Goal: Check status

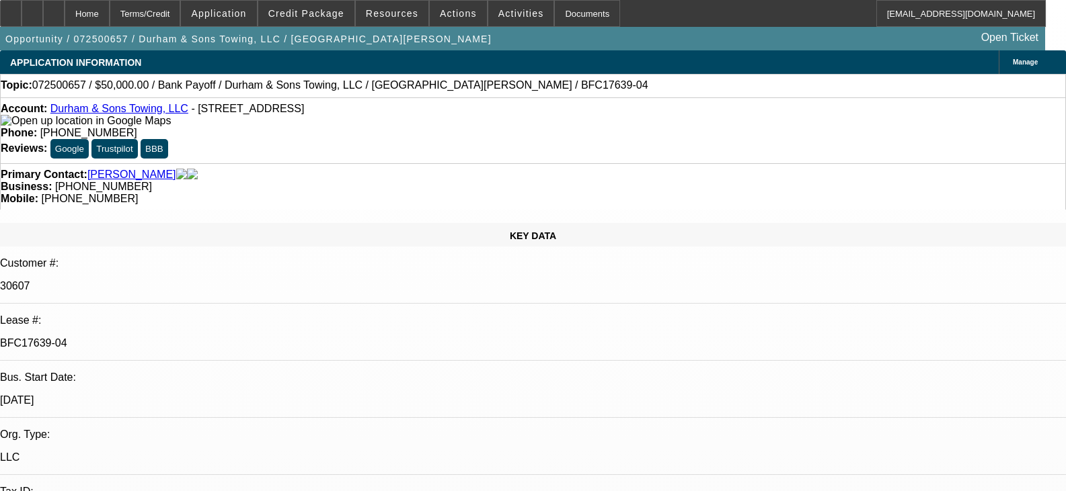
select select "0"
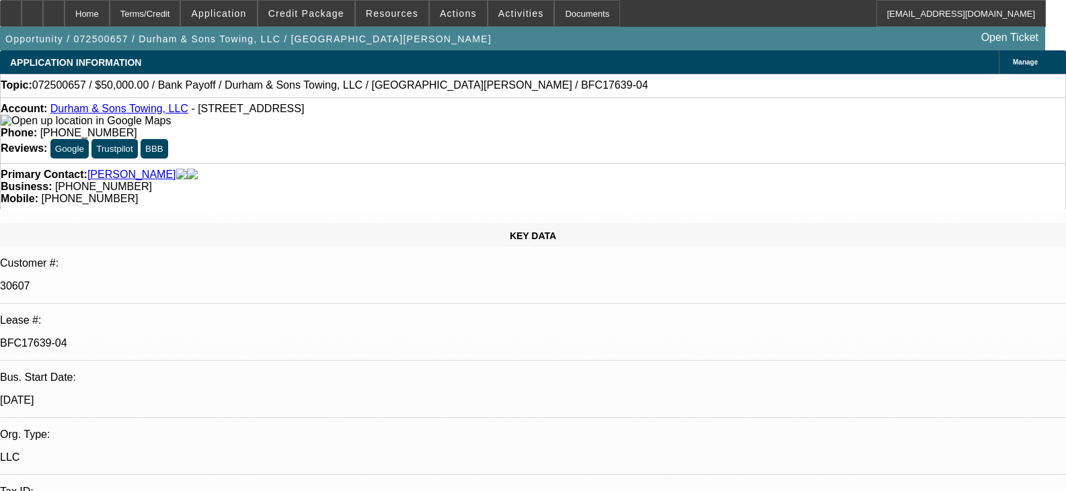
select select "0"
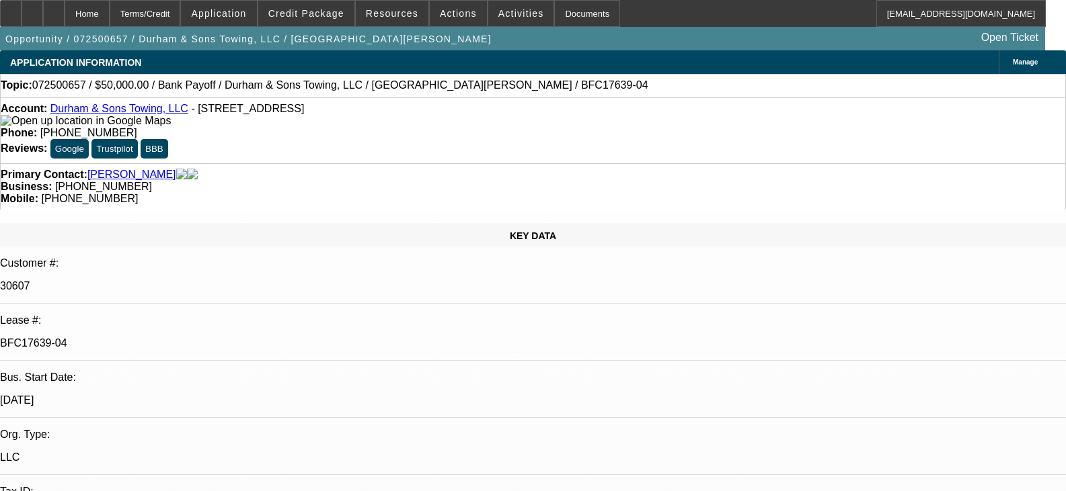
select select "0"
select select "1"
select select "2"
select select "6"
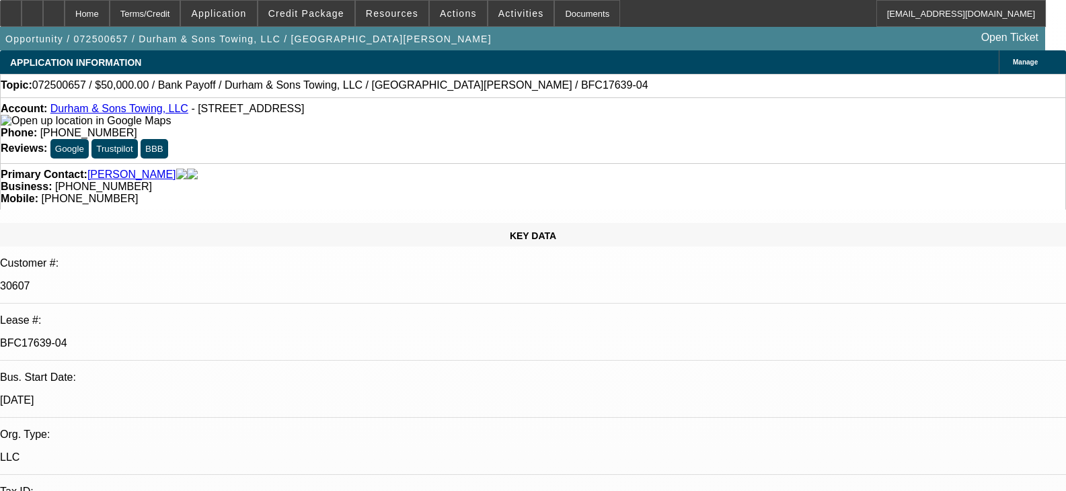
select select "1"
select select "2"
select select "6"
select select "1"
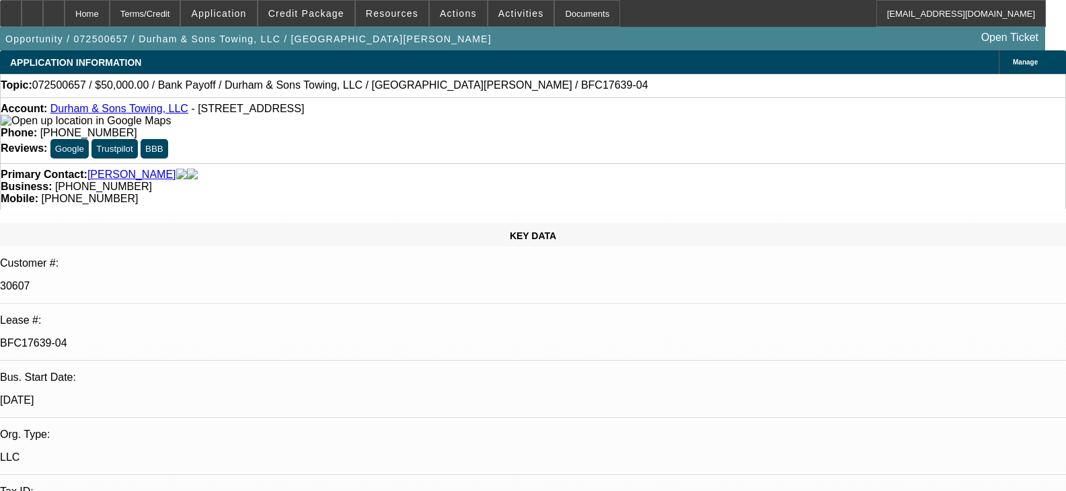
select select "6"
select select "1"
select select "2"
select select "6"
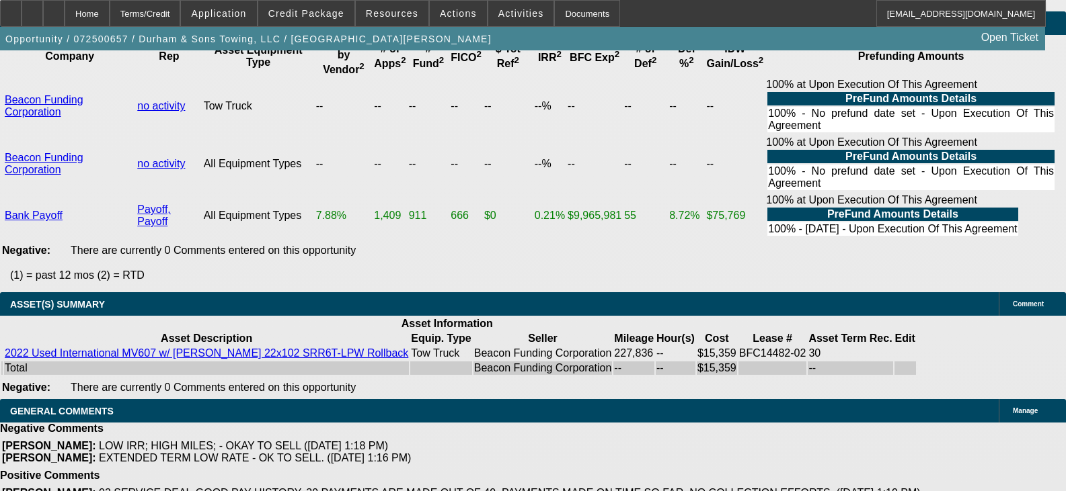
scroll to position [1, 0]
drag, startPoint x: 1063, startPoint y: 437, endPoint x: 1057, endPoint y: 494, distance: 57.5
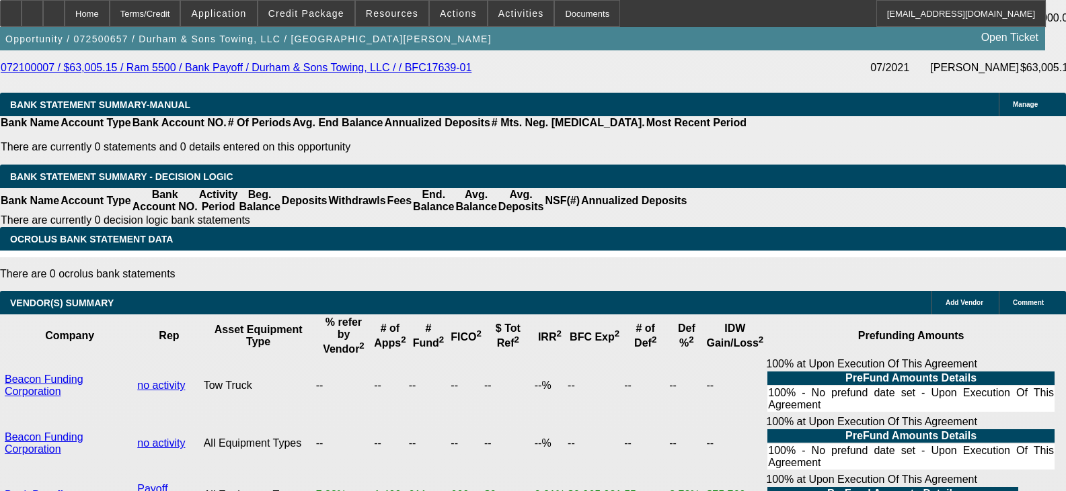
scroll to position [2564, 0]
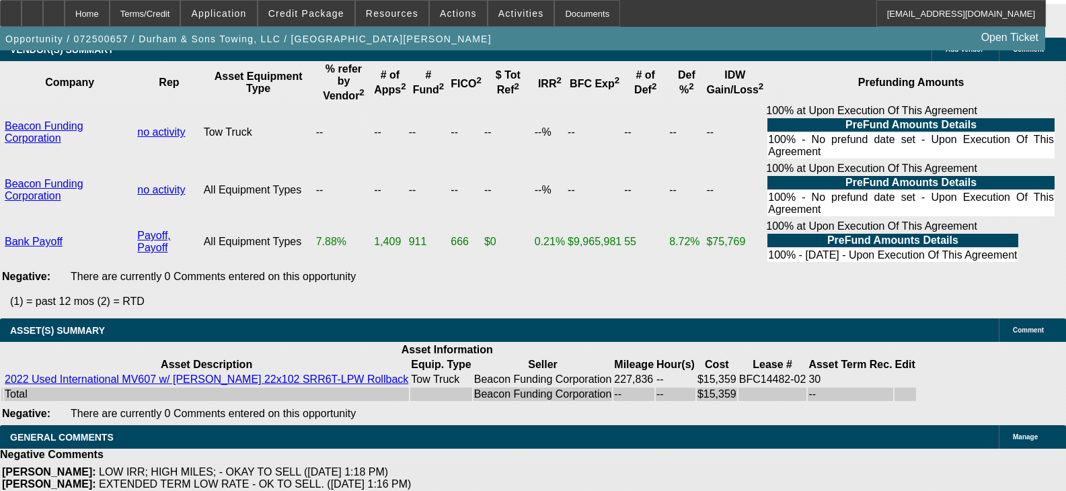
scroll to position [2994, 0]
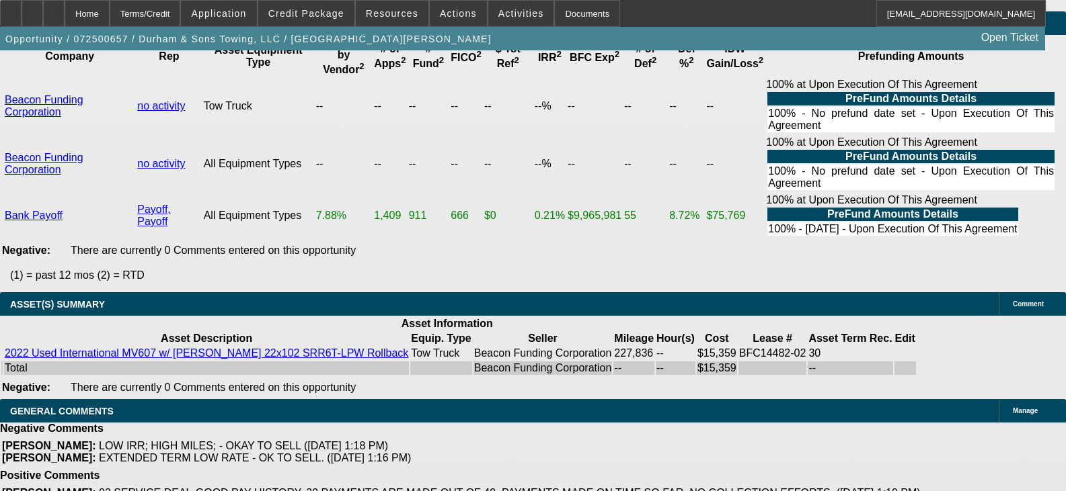
drag, startPoint x: 1016, startPoint y: 406, endPoint x: 1035, endPoint y: 395, distance: 22.3
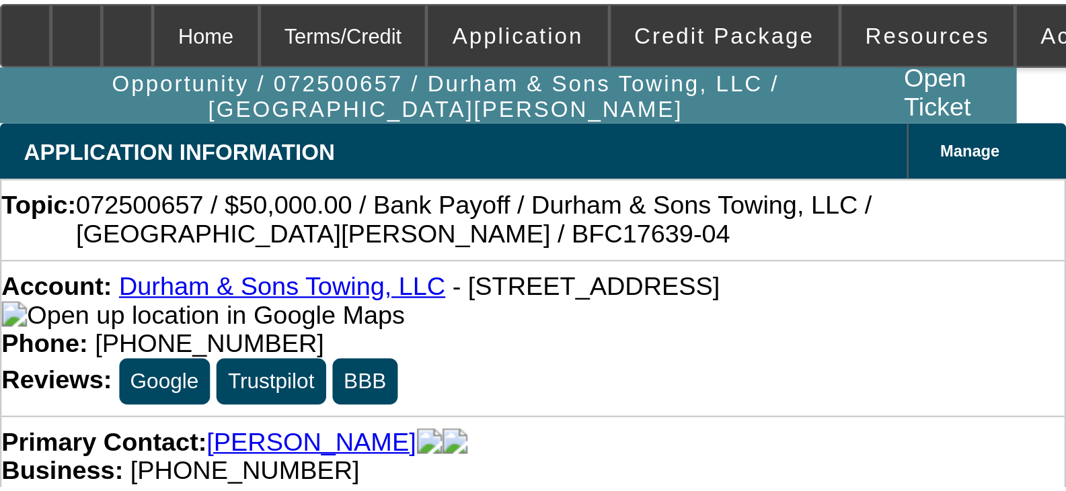
scroll to position [0, 0]
